Goal: Information Seeking & Learning: Find specific fact

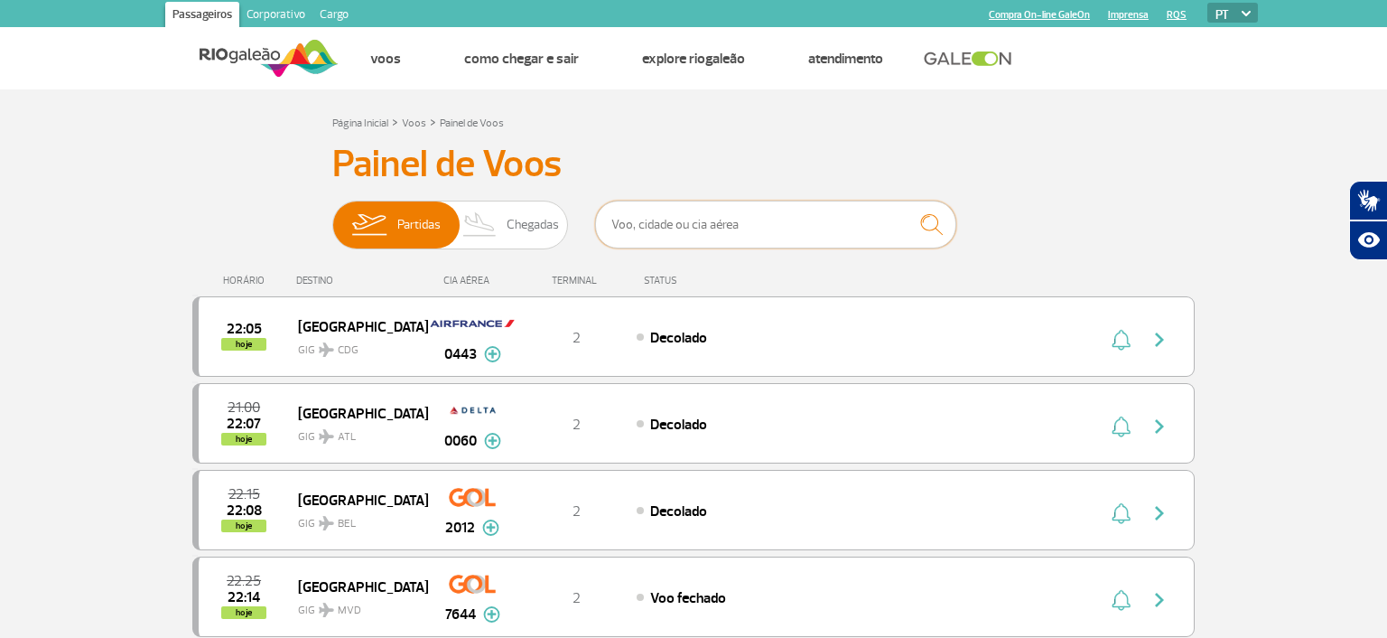
click at [716, 229] on input "text" at bounding box center [775, 224] width 361 height 48
type input "c"
type input "b"
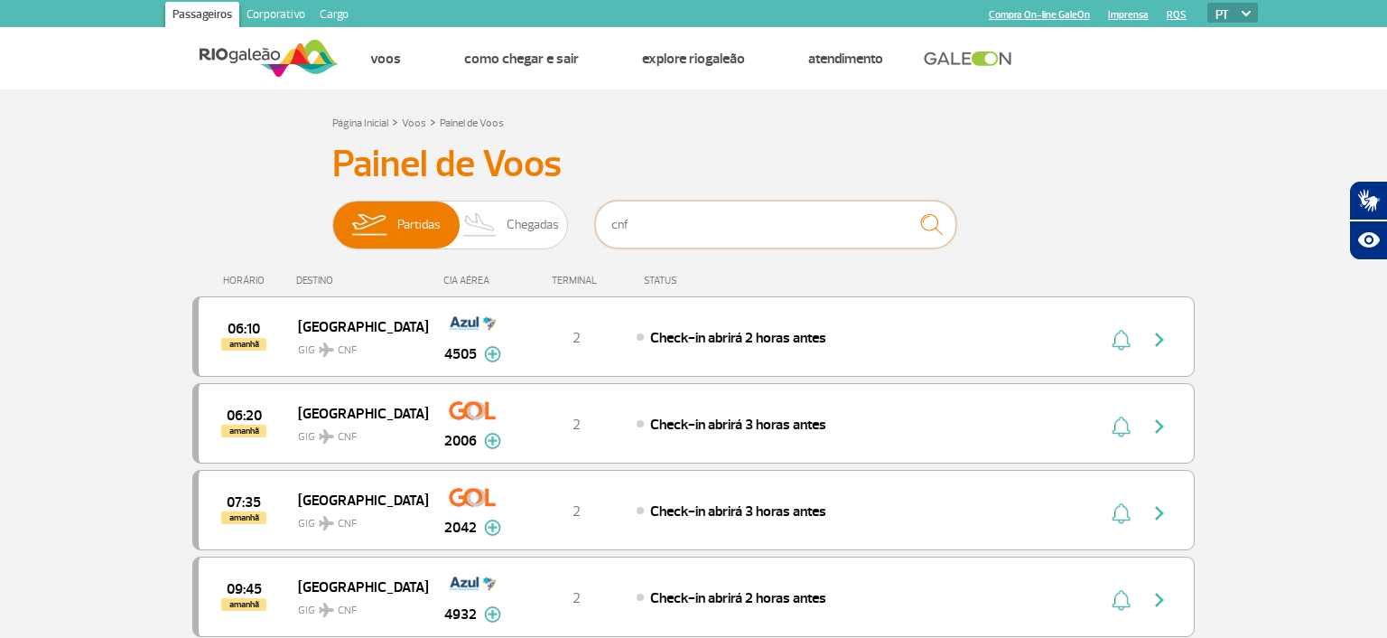
scroll to position [191, 0]
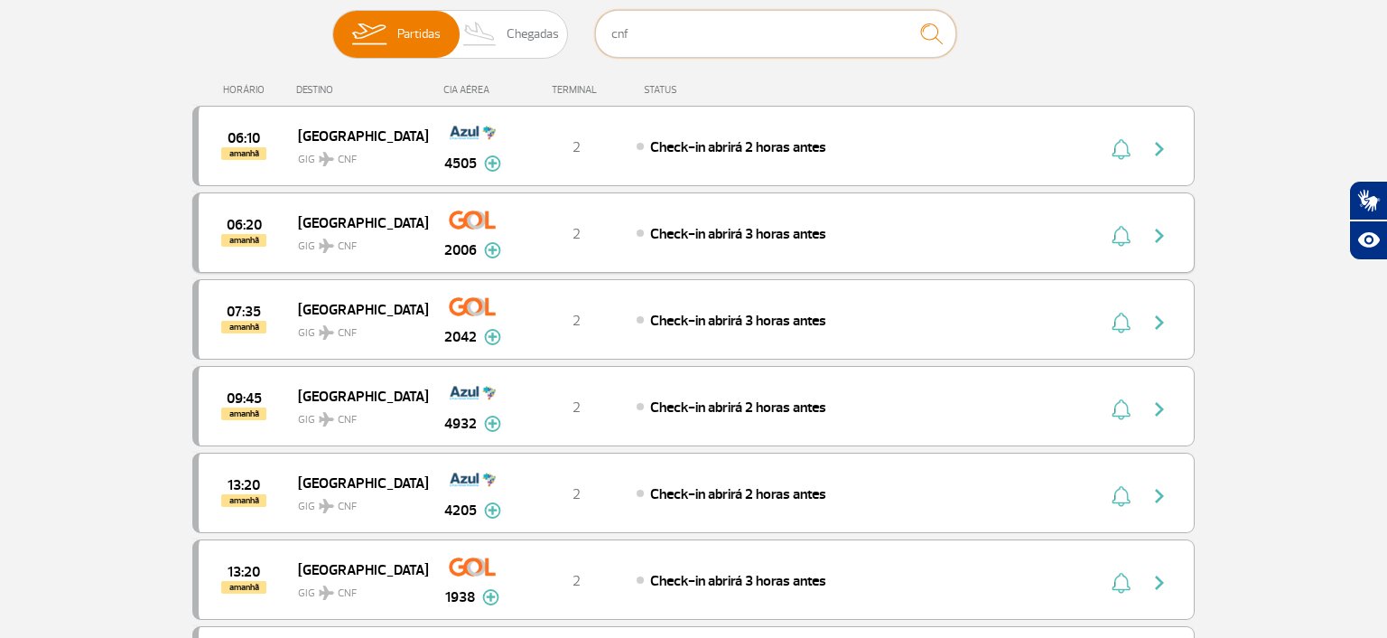
type input "cnf"
click at [499, 256] on img at bounding box center [492, 250] width 17 height 16
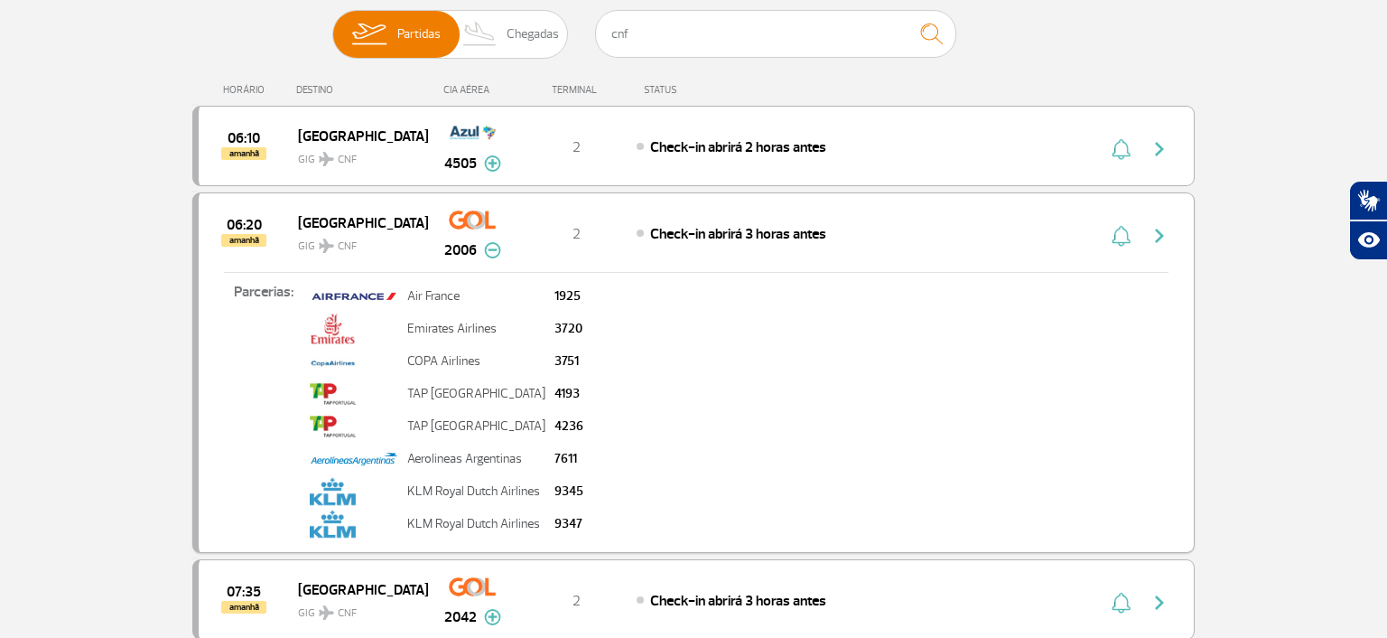
click at [633, 240] on div "2" at bounding box center [576, 233] width 119 height 20
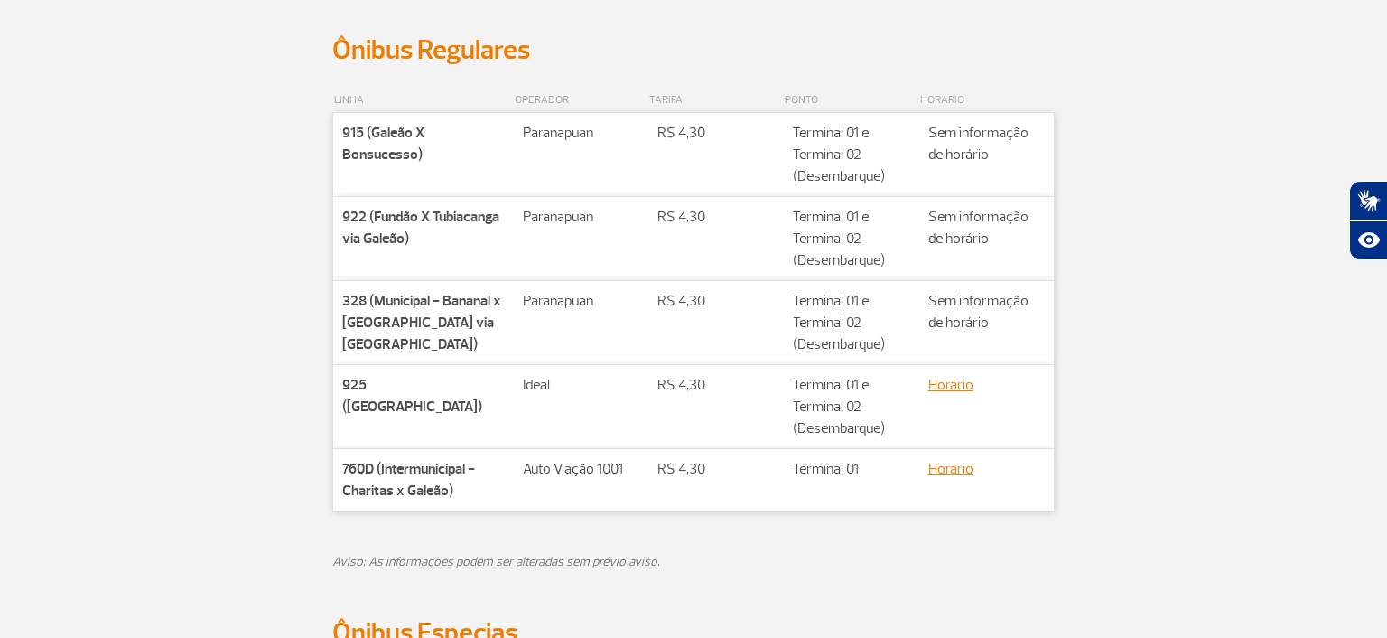
scroll to position [858, 0]
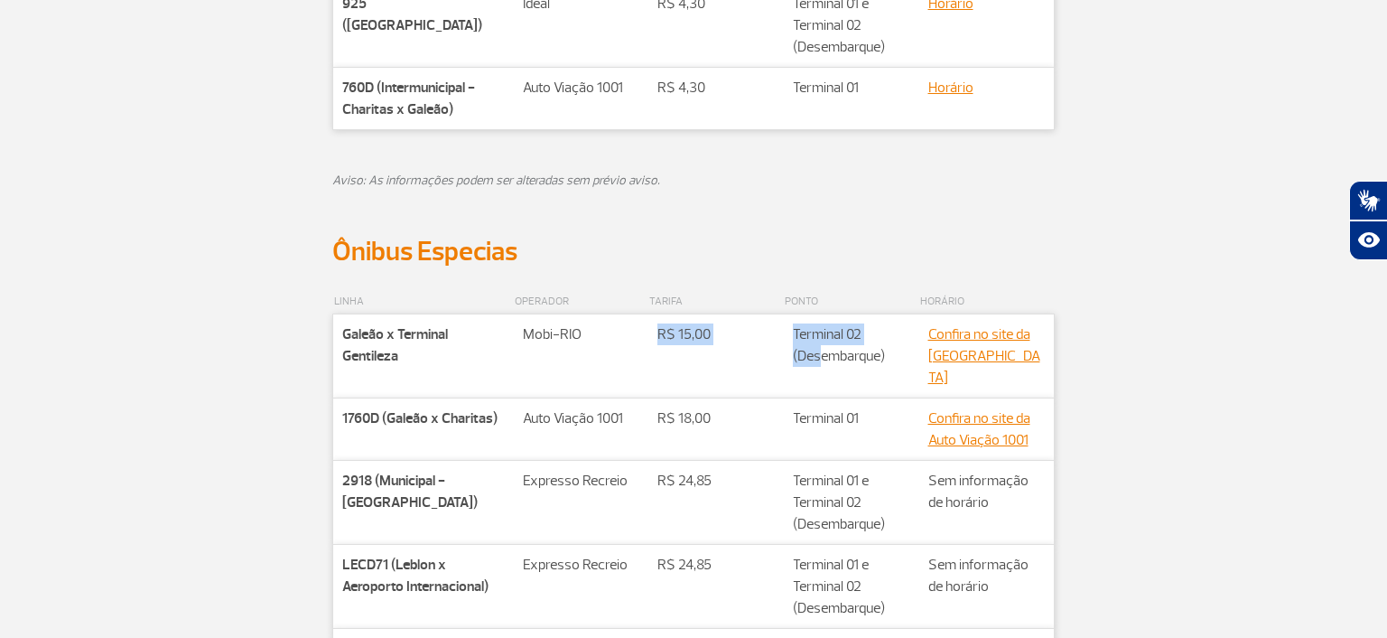
drag, startPoint x: 580, startPoint y: 335, endPoint x: 818, endPoint y: 349, distance: 238.8
click at [818, 349] on tr "Companhia Galeão x Terminal Gentileza Rota Mobi-RIO Valor** R$ 15,00 Valor** Te…" at bounding box center [694, 356] width 722 height 84
click at [818, 349] on td "Valor** Terminal 02 (Desembarque)" at bounding box center [851, 356] width 135 height 84
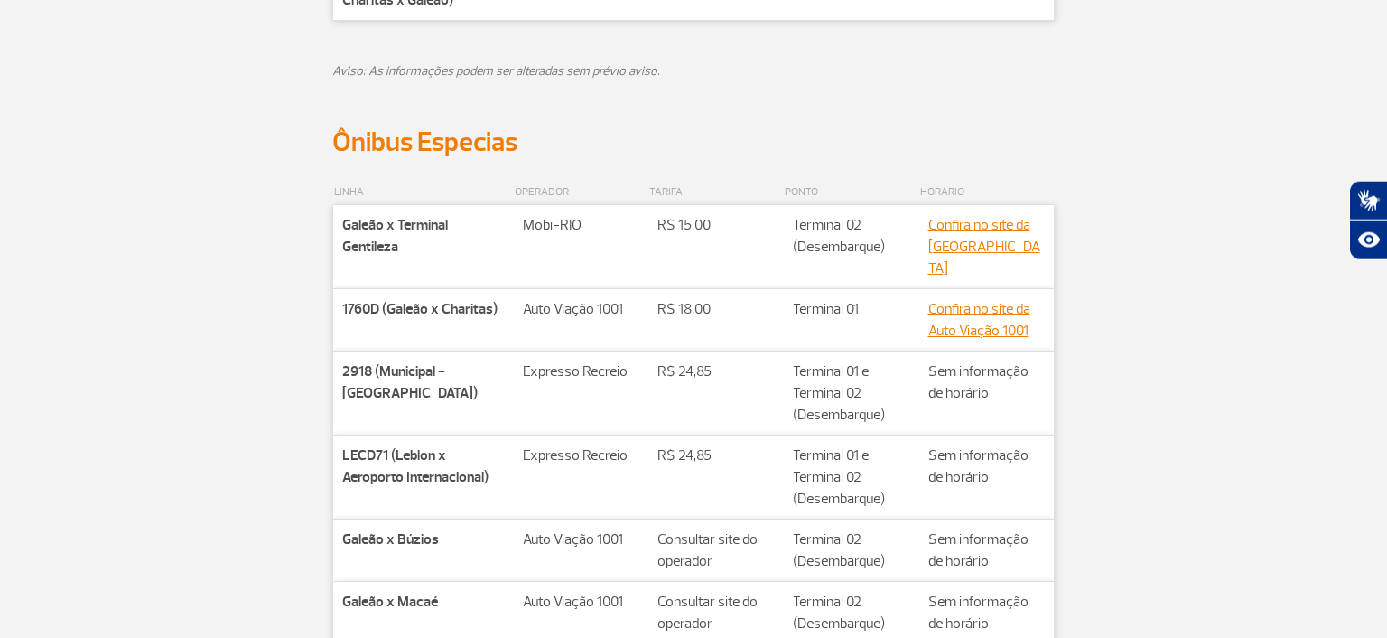
scroll to position [954, 0]
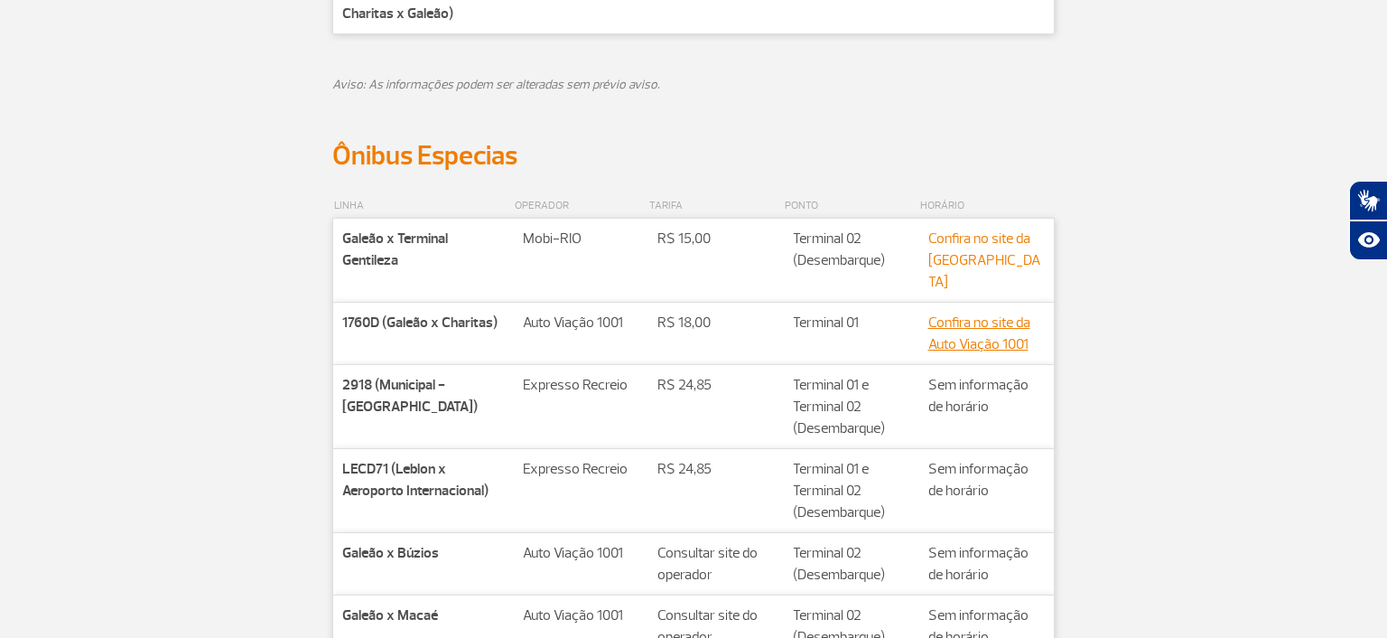
click at [978, 263] on link "Confira no site da Mobi-RIO" at bounding box center [984, 259] width 112 height 61
